Goal: Navigation & Orientation: Find specific page/section

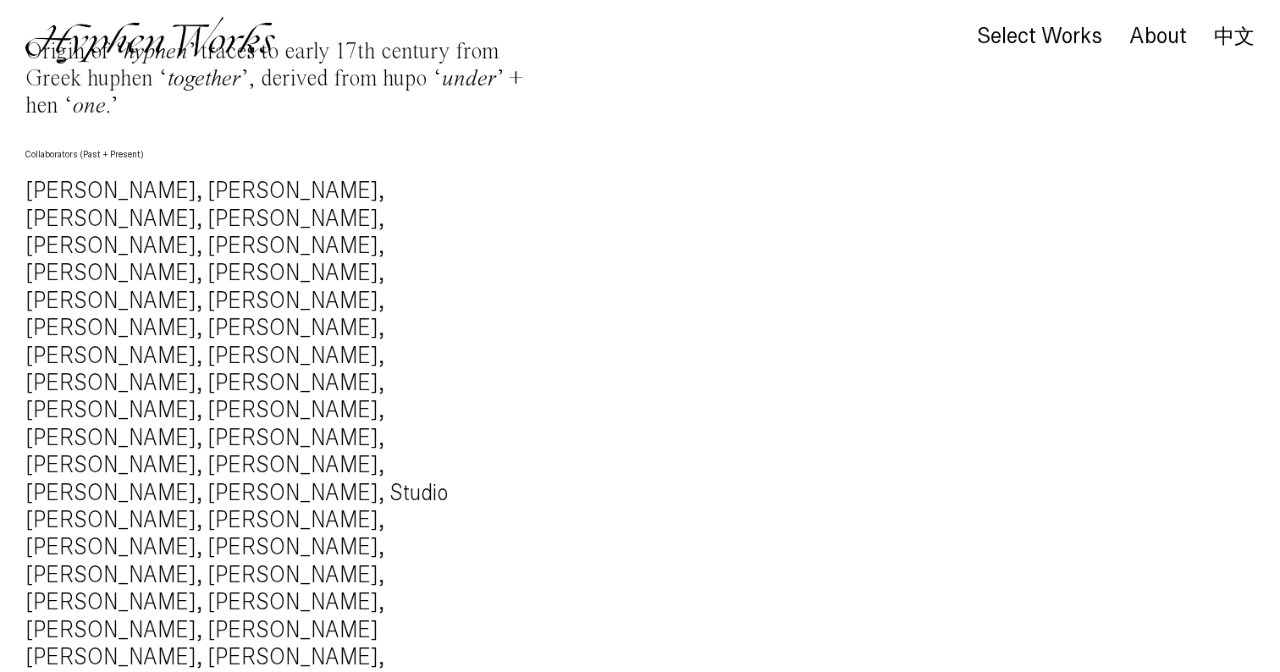
scroll to position [1780, 0]
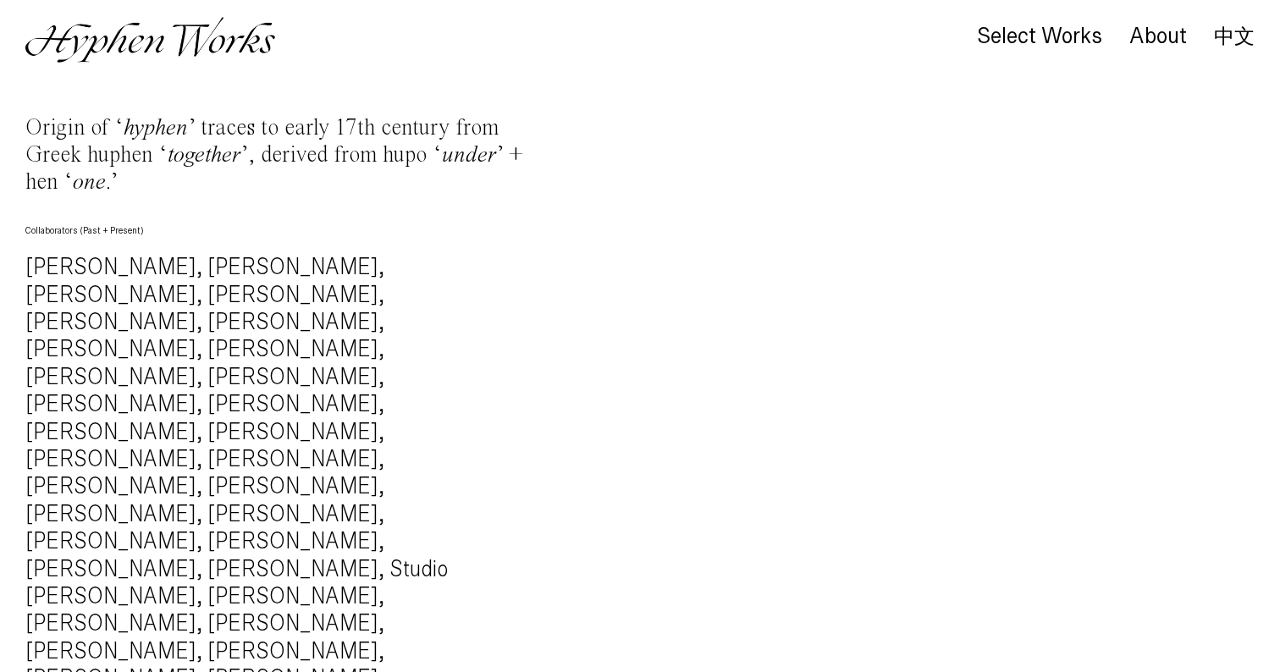
scroll to position [1621, 0]
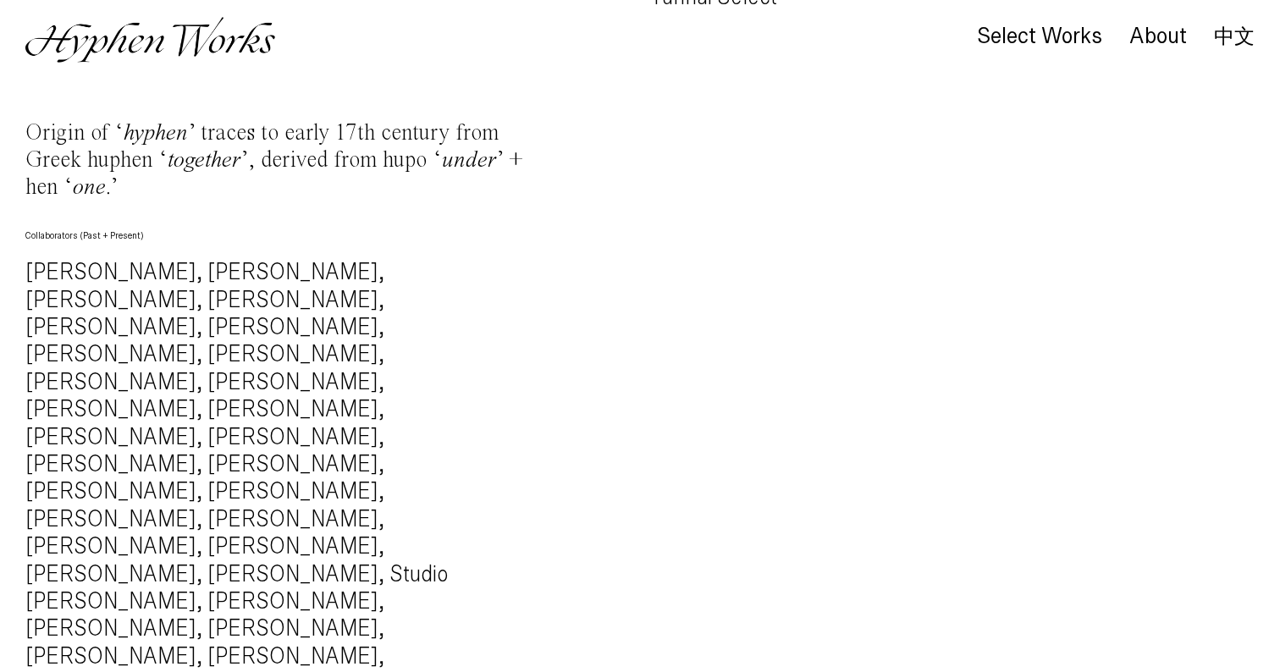
click at [1231, 34] on link "中文" at bounding box center [1234, 36] width 41 height 19
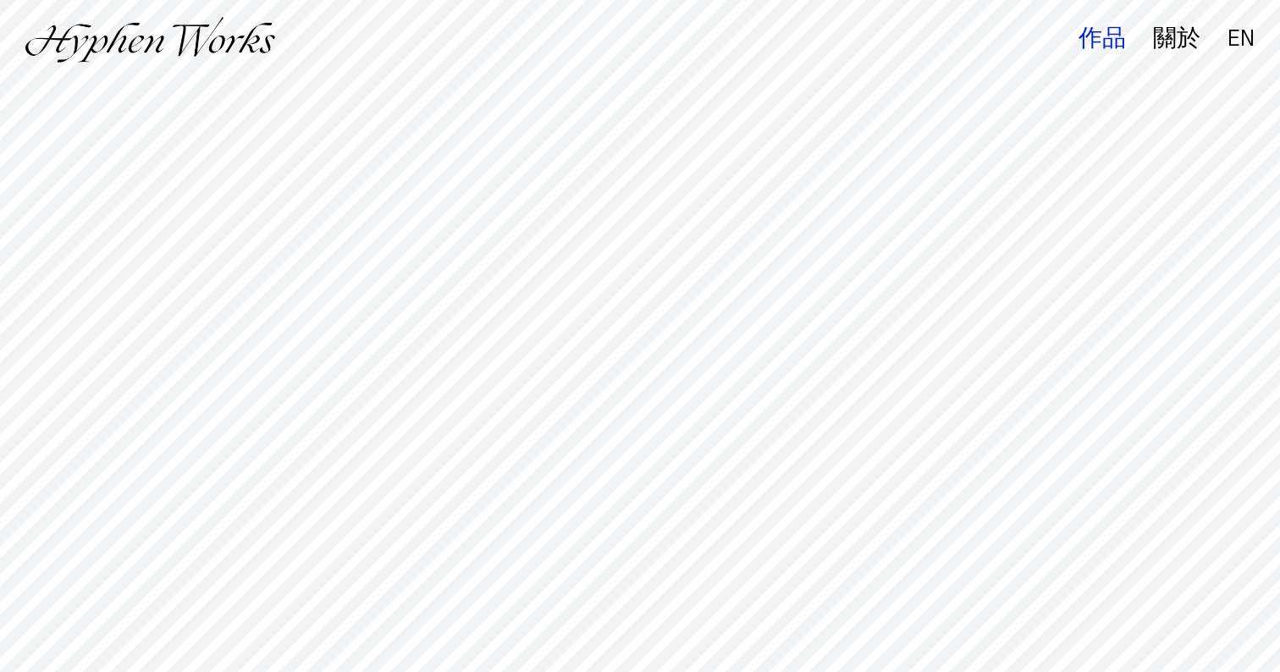
click at [1107, 40] on div "作品" at bounding box center [1102, 39] width 47 height 24
